Goal: Information Seeking & Learning: Learn about a topic

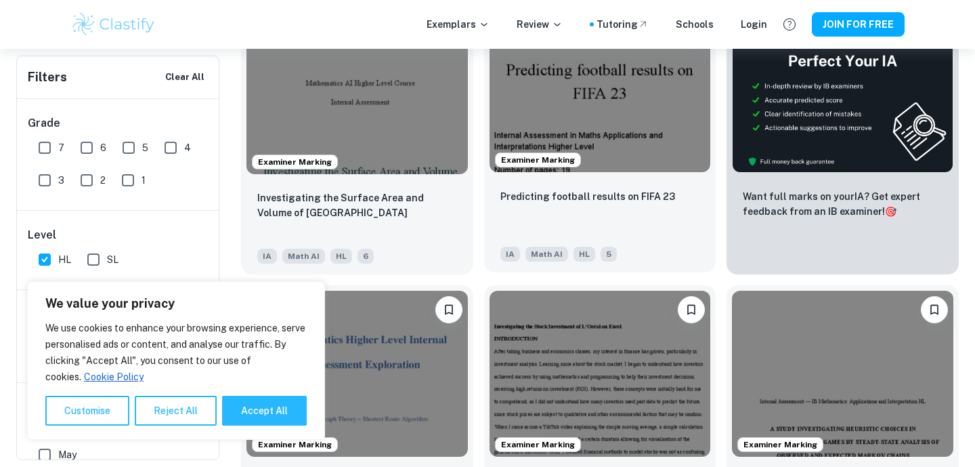
scroll to position [491, 0]
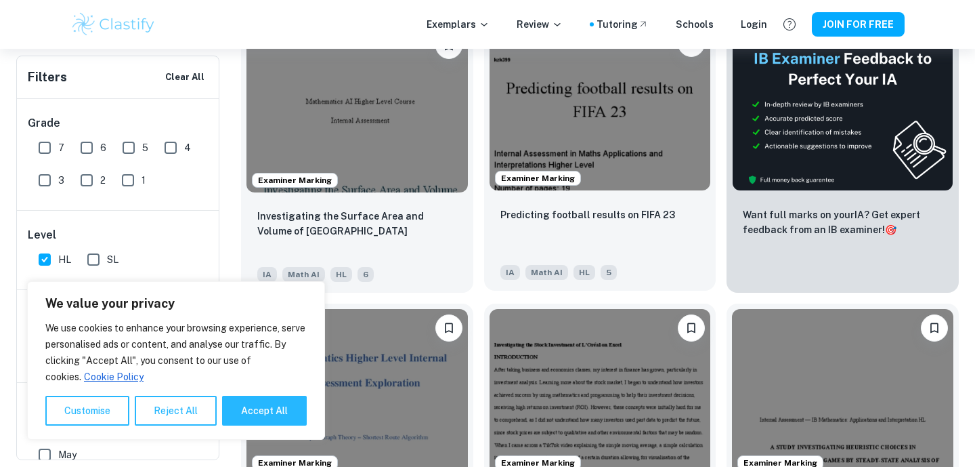
click at [616, 119] on img at bounding box center [600, 107] width 221 height 166
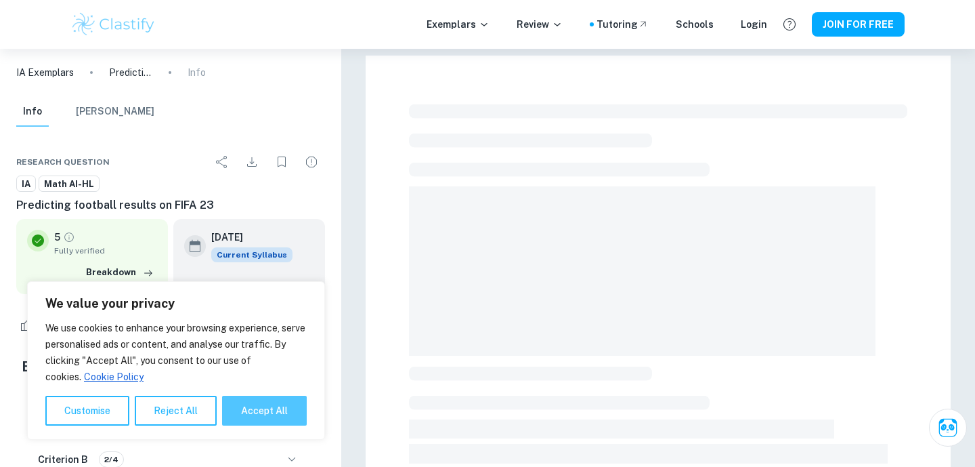
click at [274, 408] on button "Accept All" at bounding box center [264, 410] width 85 height 30
checkbox input "true"
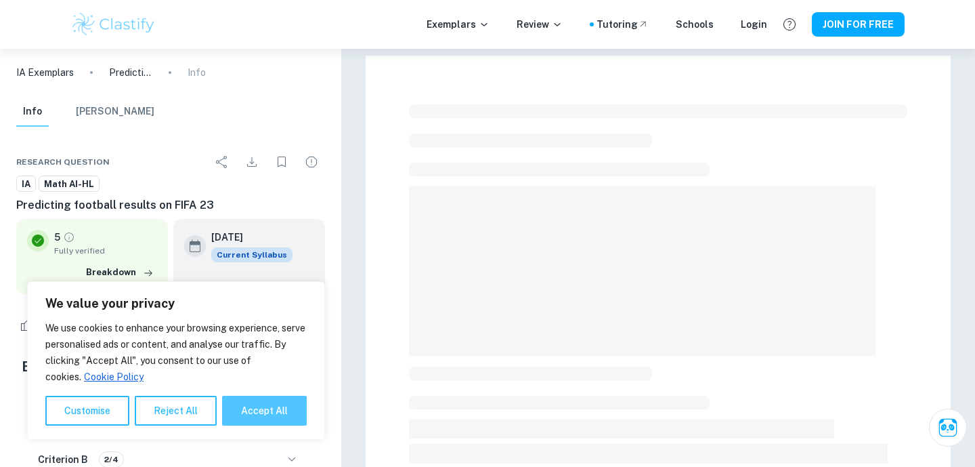
checkbox input "true"
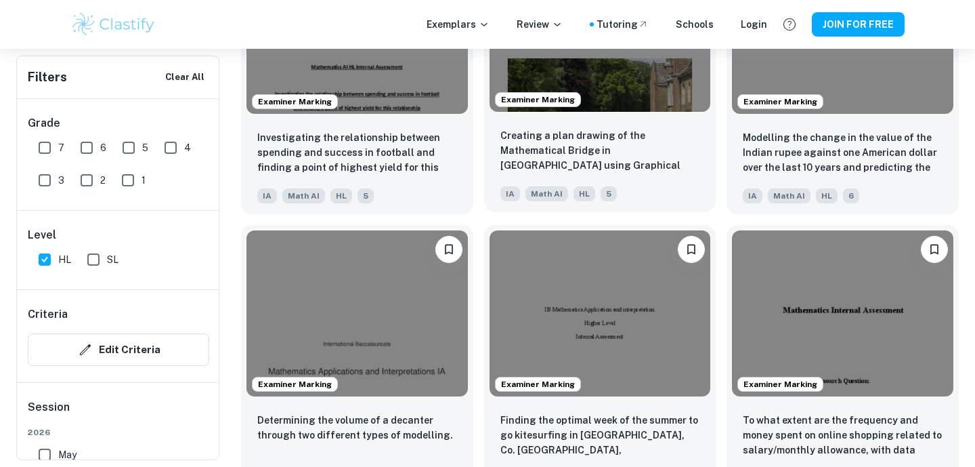
scroll to position [1419, 0]
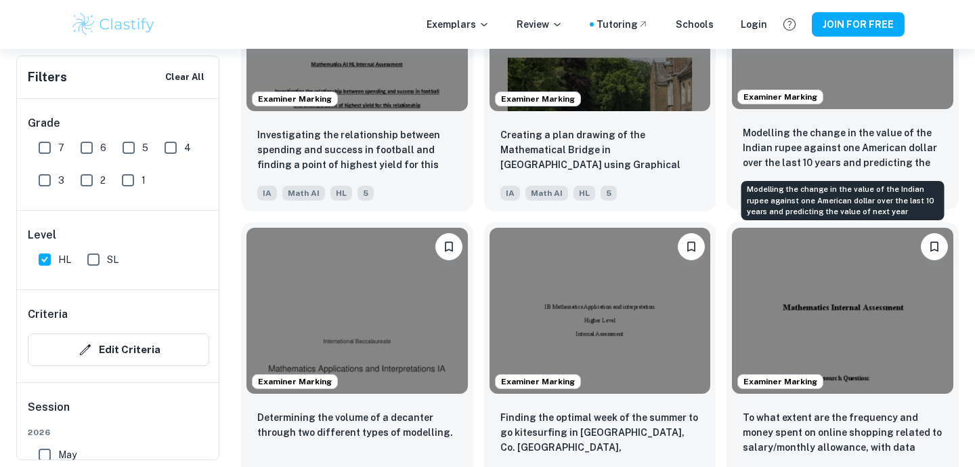
click at [825, 144] on p "Modelling the change in the value of the Indian rupee against one American doll…" at bounding box center [843, 148] width 200 height 46
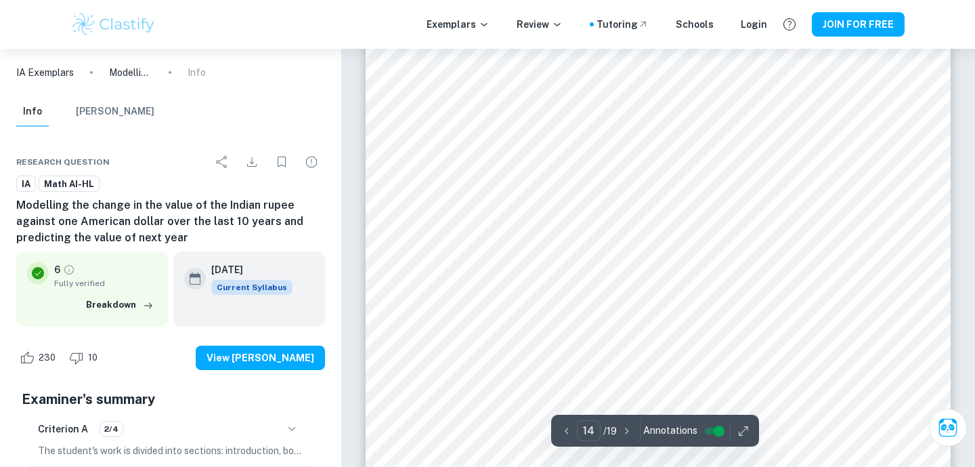
scroll to position [10556, 0]
type input "19"
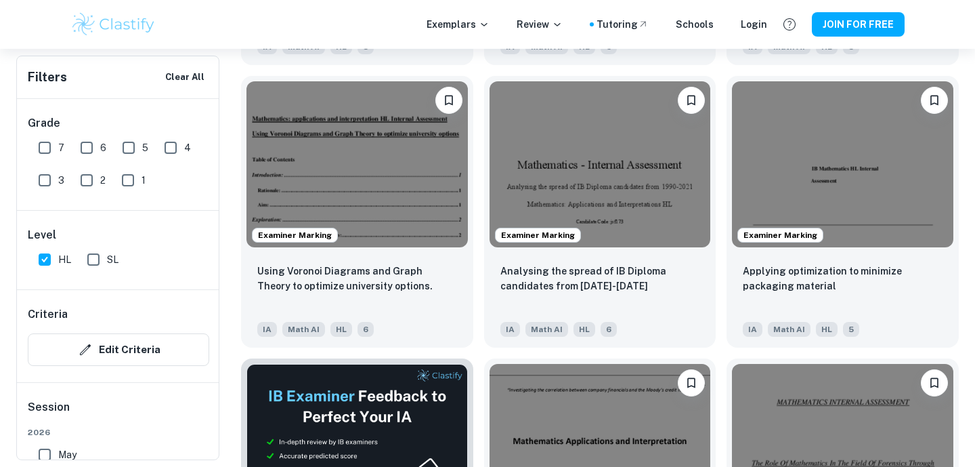
scroll to position [1854, 0]
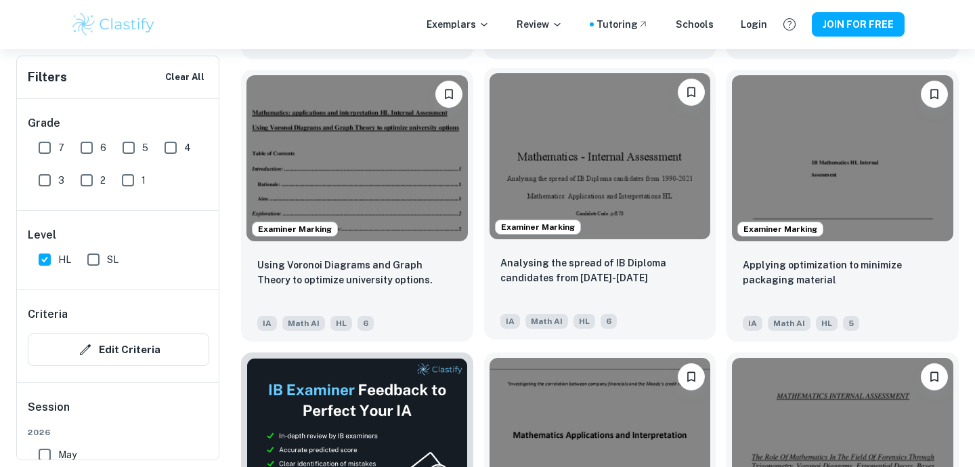
click at [624, 242] on div "Examiner Marking" at bounding box center [600, 156] width 232 height 177
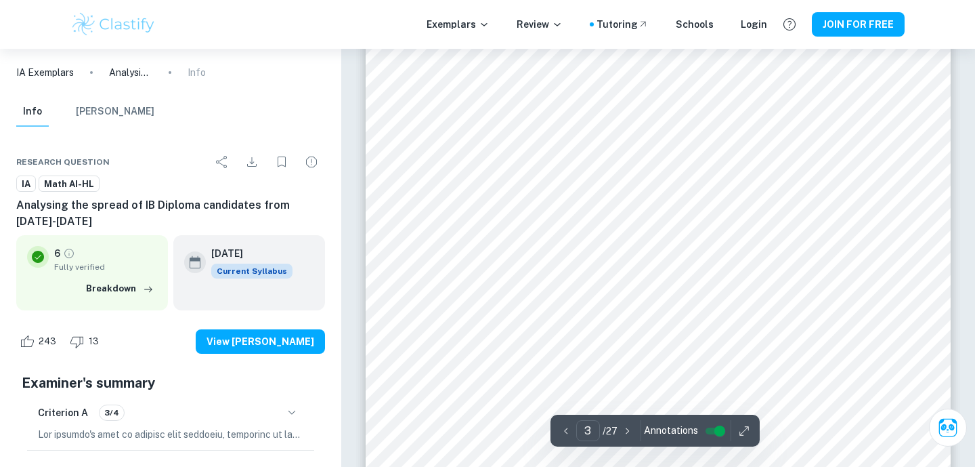
scroll to position [1805, 0]
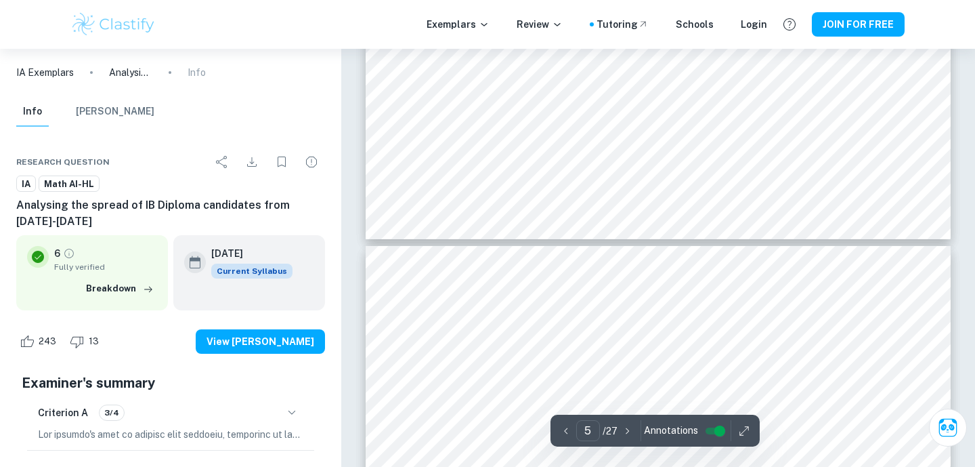
type input "6"
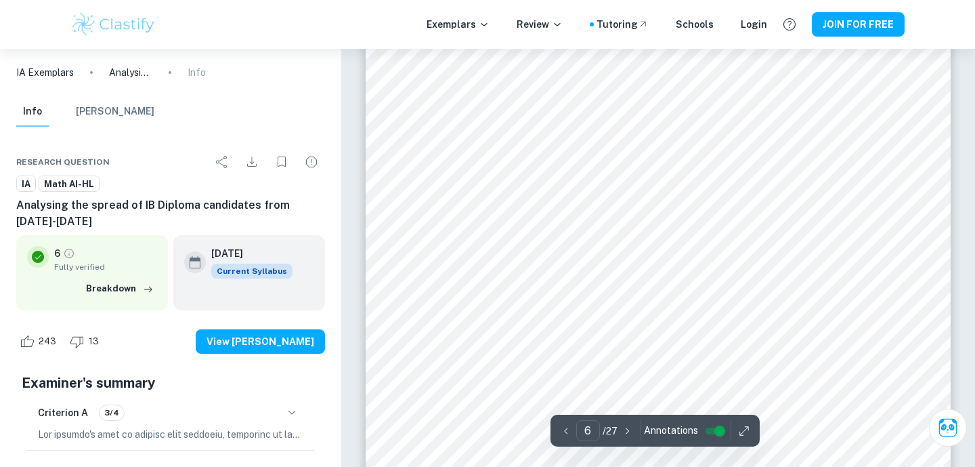
scroll to position [4127, 0]
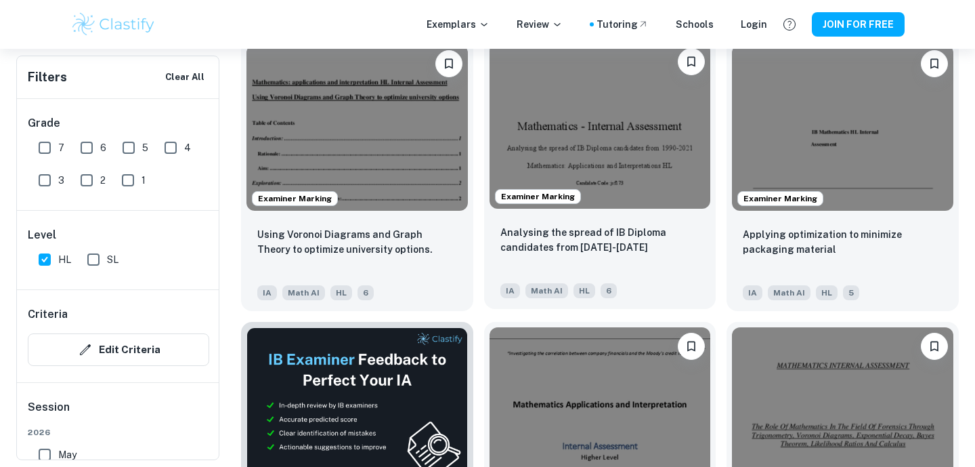
scroll to position [1885, 0]
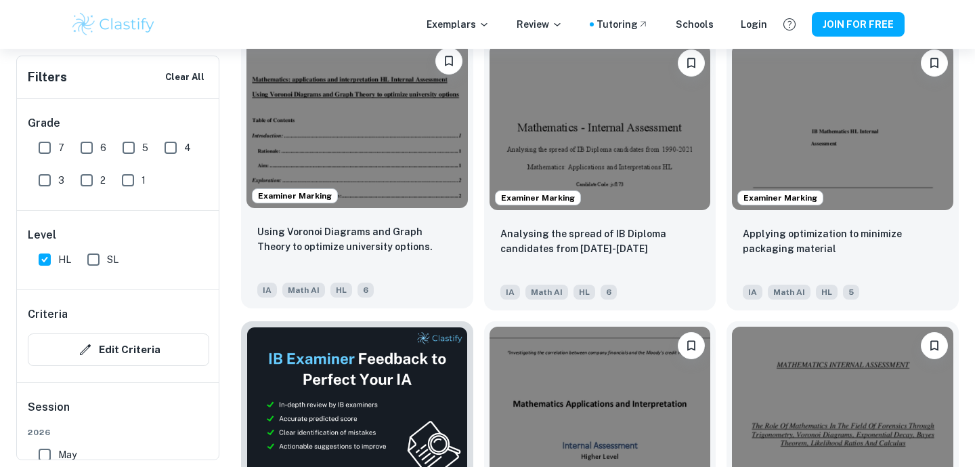
click at [366, 254] on div "Using Voronoi Diagrams and Graph Theory to optimize university options." at bounding box center [357, 247] width 200 height 46
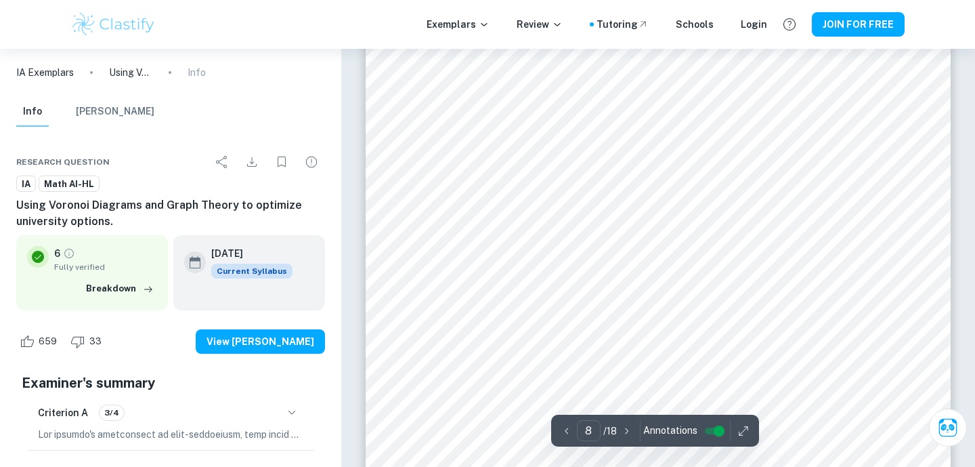
scroll to position [6341, 0]
type input "12"
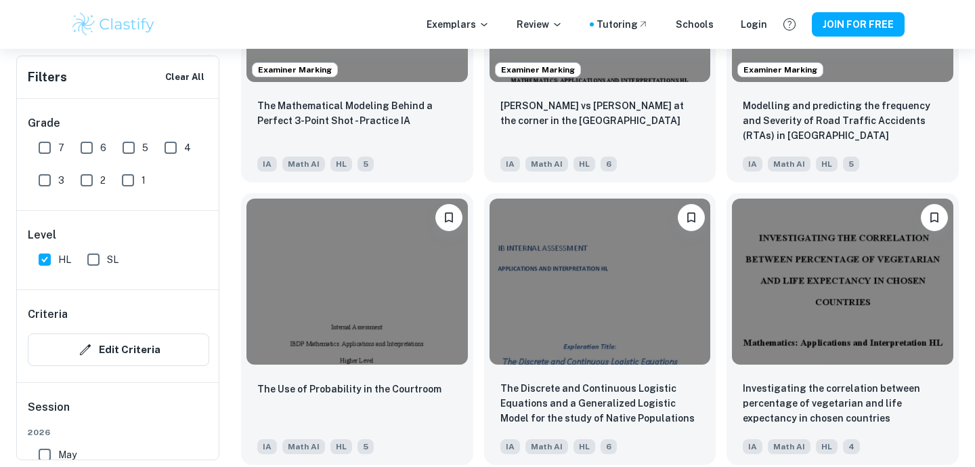
scroll to position [3146, 0]
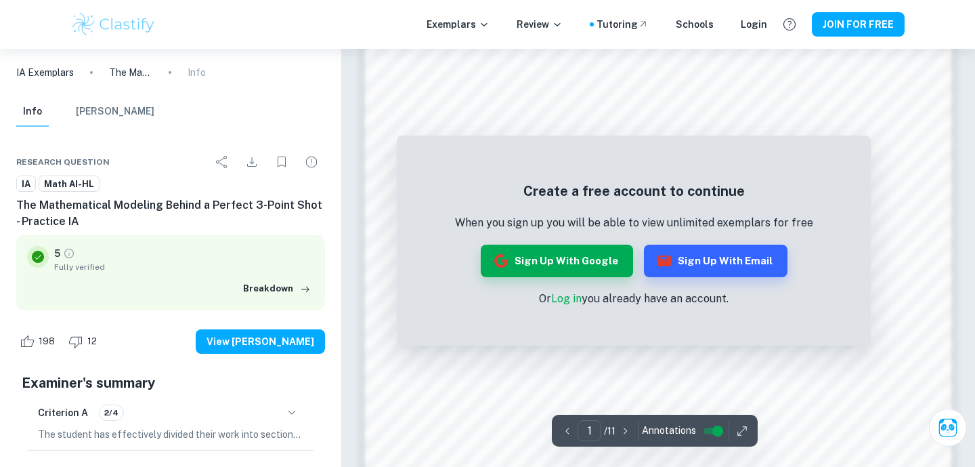
scroll to position [1210, 0]
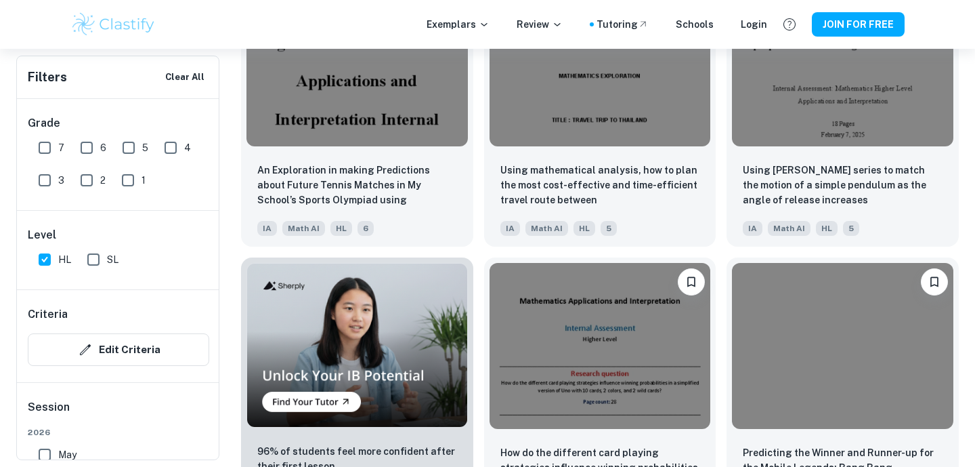
scroll to position [5338, 0]
